Goal: Navigation & Orientation: Find specific page/section

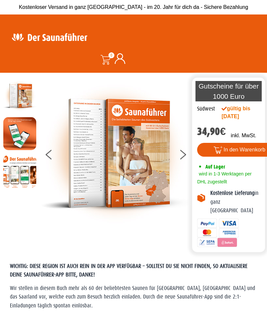
click at [185, 154] on button at bounding box center [187, 156] width 16 height 16
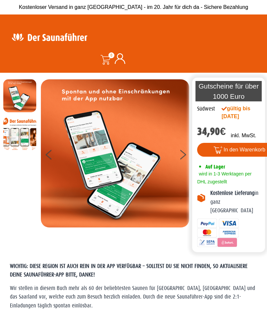
click at [179, 160] on img at bounding box center [115, 153] width 148 height 148
click at [182, 155] on button at bounding box center [187, 156] width 16 height 16
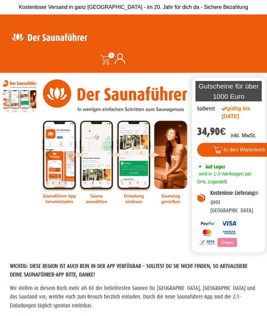
click at [182, 156] on button at bounding box center [187, 156] width 16 height 16
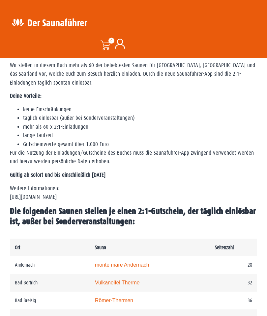
scroll to position [223, 0]
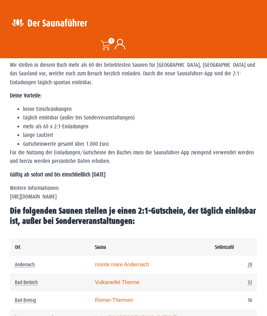
click at [65, 202] on p "Weitere Informationen: https://www.der-saunafuehrer.de/app" at bounding box center [133, 192] width 247 height 17
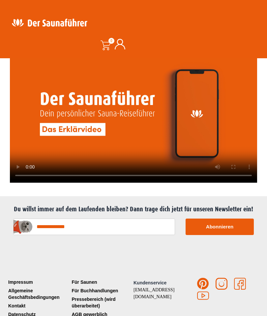
scroll to position [1643, 0]
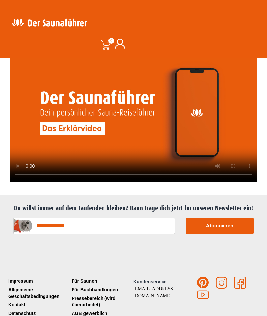
click at [40, 286] on link "Allgemeine Geschäftsbedingungen" at bounding box center [39, 293] width 64 height 15
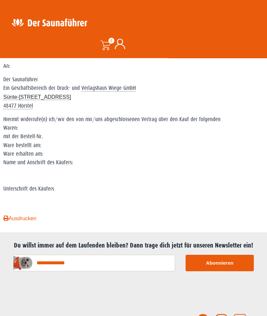
scroll to position [855, 0]
click at [86, 314] on link "Für Saunen" at bounding box center [102, 318] width 64 height 9
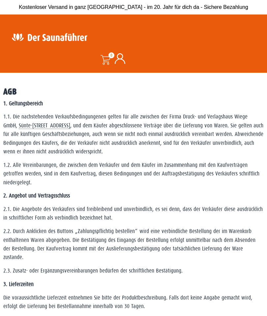
scroll to position [881, 0]
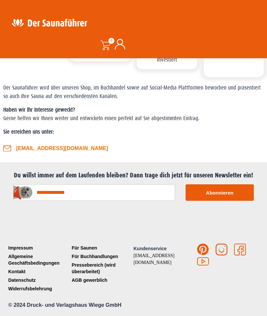
scroll to position [329, 0]
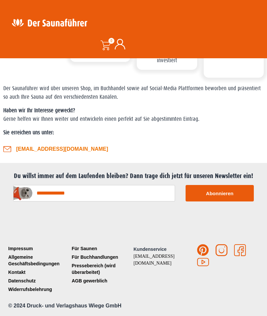
click at [87, 277] on link "Pressebereich (wird überarbeitet)" at bounding box center [102, 269] width 64 height 15
